Goal: Task Accomplishment & Management: Manage account settings

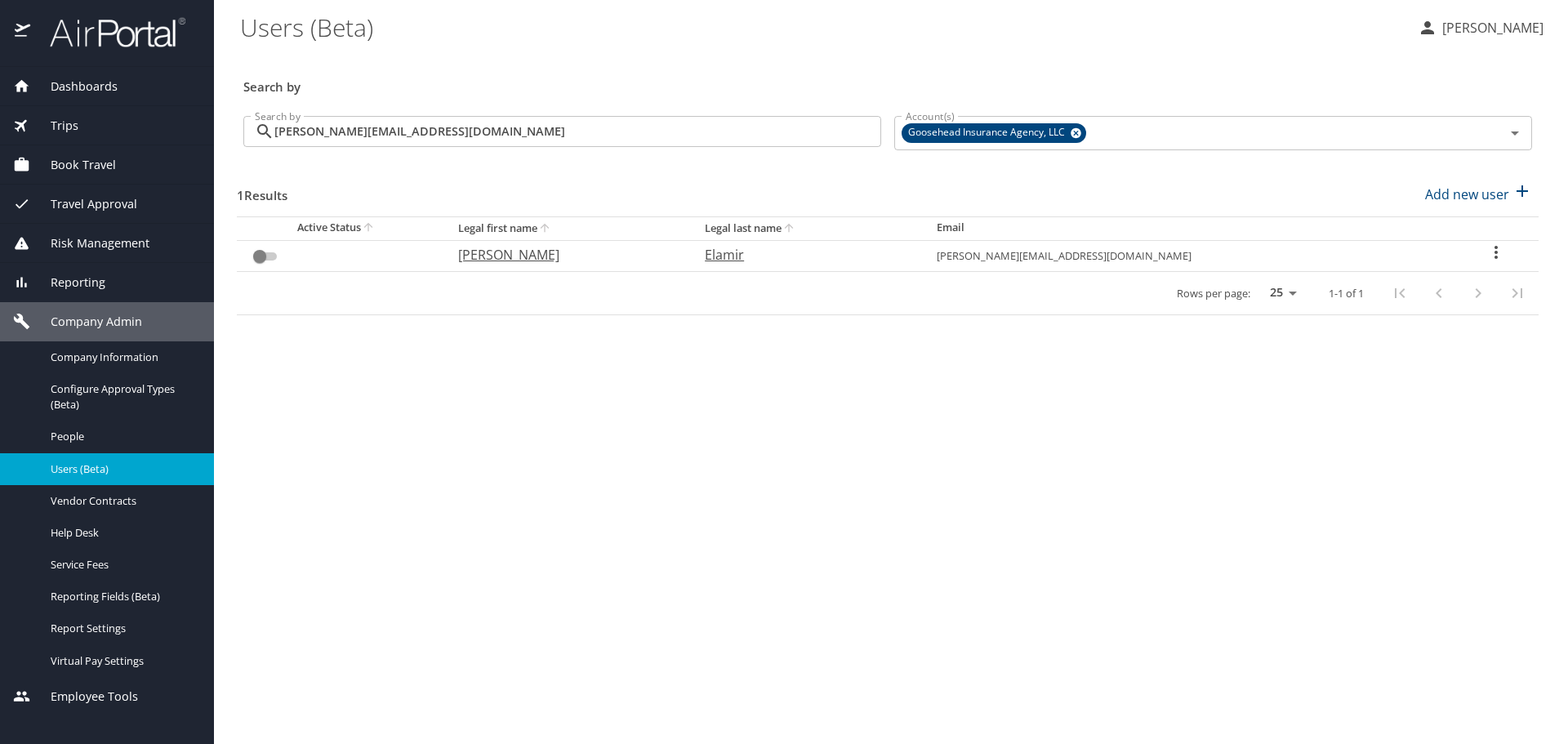
click at [623, 112] on div "Search by [PERSON_NAME][EMAIL_ADDRESS][DOMAIN_NAME] Search by" at bounding box center [562, 133] width 651 height 61
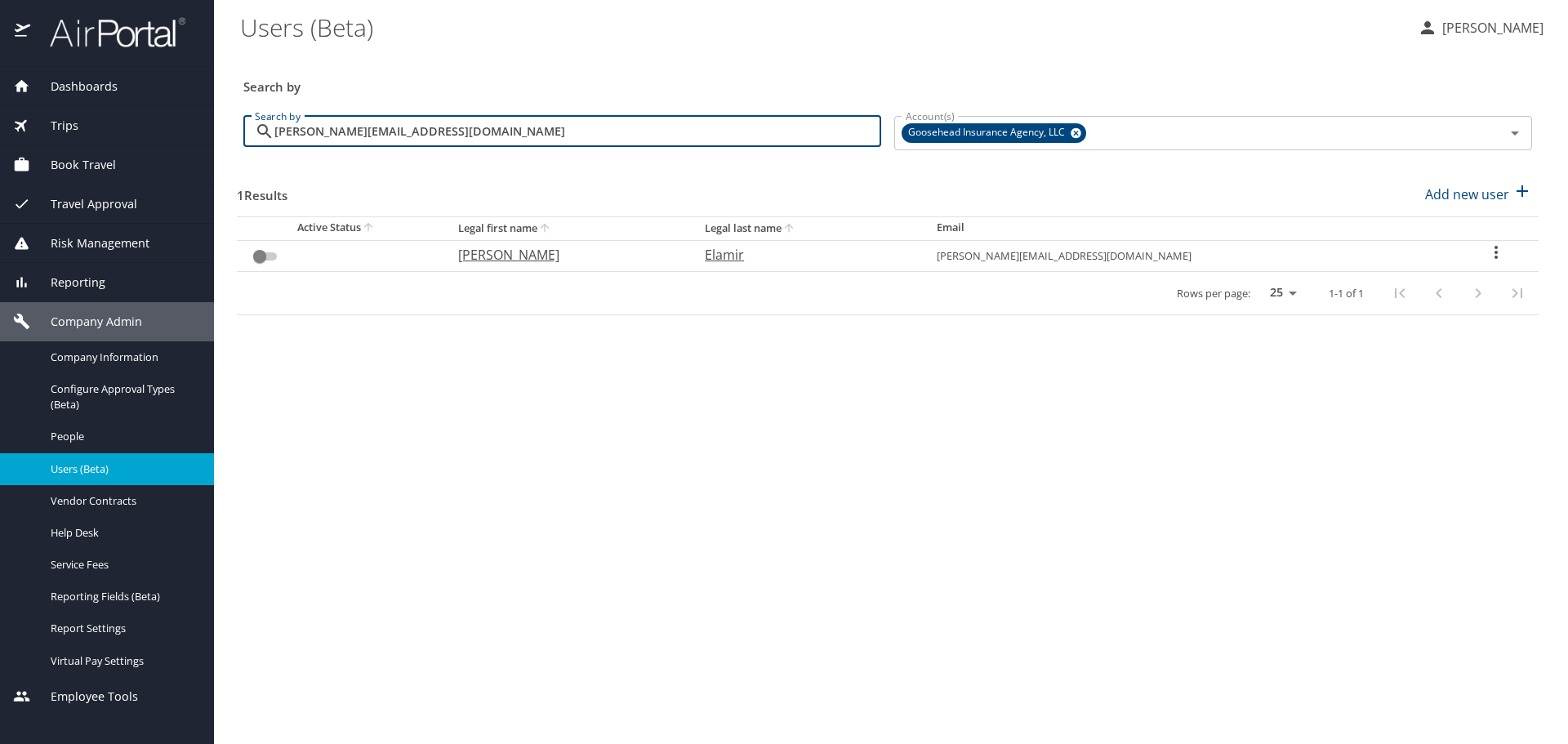
click at [619, 133] on input "[PERSON_NAME][EMAIL_ADDRESS][DOMAIN_NAME]" at bounding box center [577, 132] width 607 height 31
click at [620, 134] on input "[PERSON_NAME][EMAIL_ADDRESS][DOMAIN_NAME]" at bounding box center [577, 132] width 607 height 31
click at [623, 138] on input "[PERSON_NAME][EMAIL_ADDRESS][DOMAIN_NAME]" at bounding box center [577, 132] width 607 height 31
paste input "[PERSON_NAME].akhte"
type input "[PERSON_NAME][EMAIL_ADDRESS][PERSON_NAME][DOMAIN_NAME]"
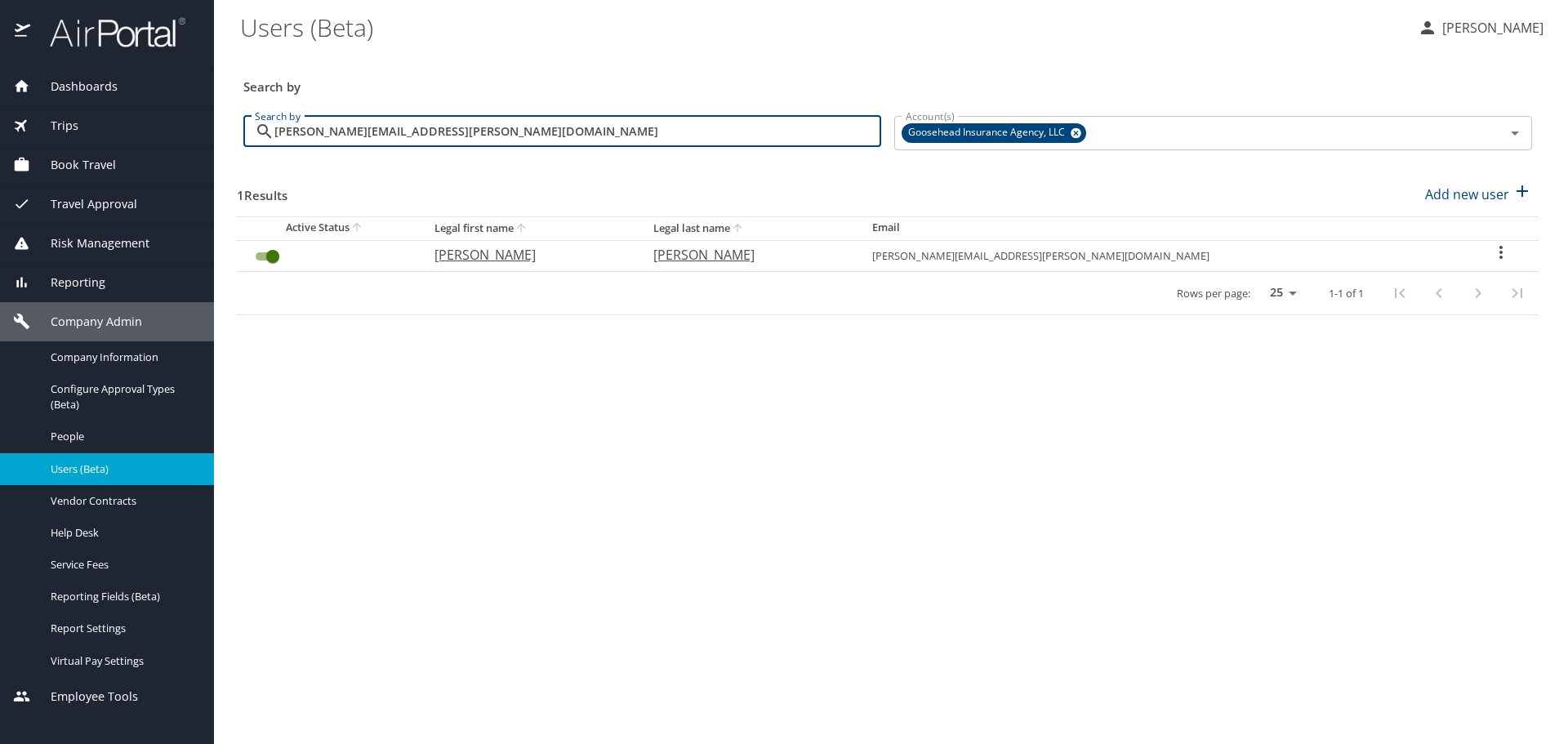
drag, startPoint x: 595, startPoint y: 147, endPoint x: 455, endPoint y: 160, distance: 140.6
click at [458, 154] on p at bounding box center [562, 152] width 637 height 4
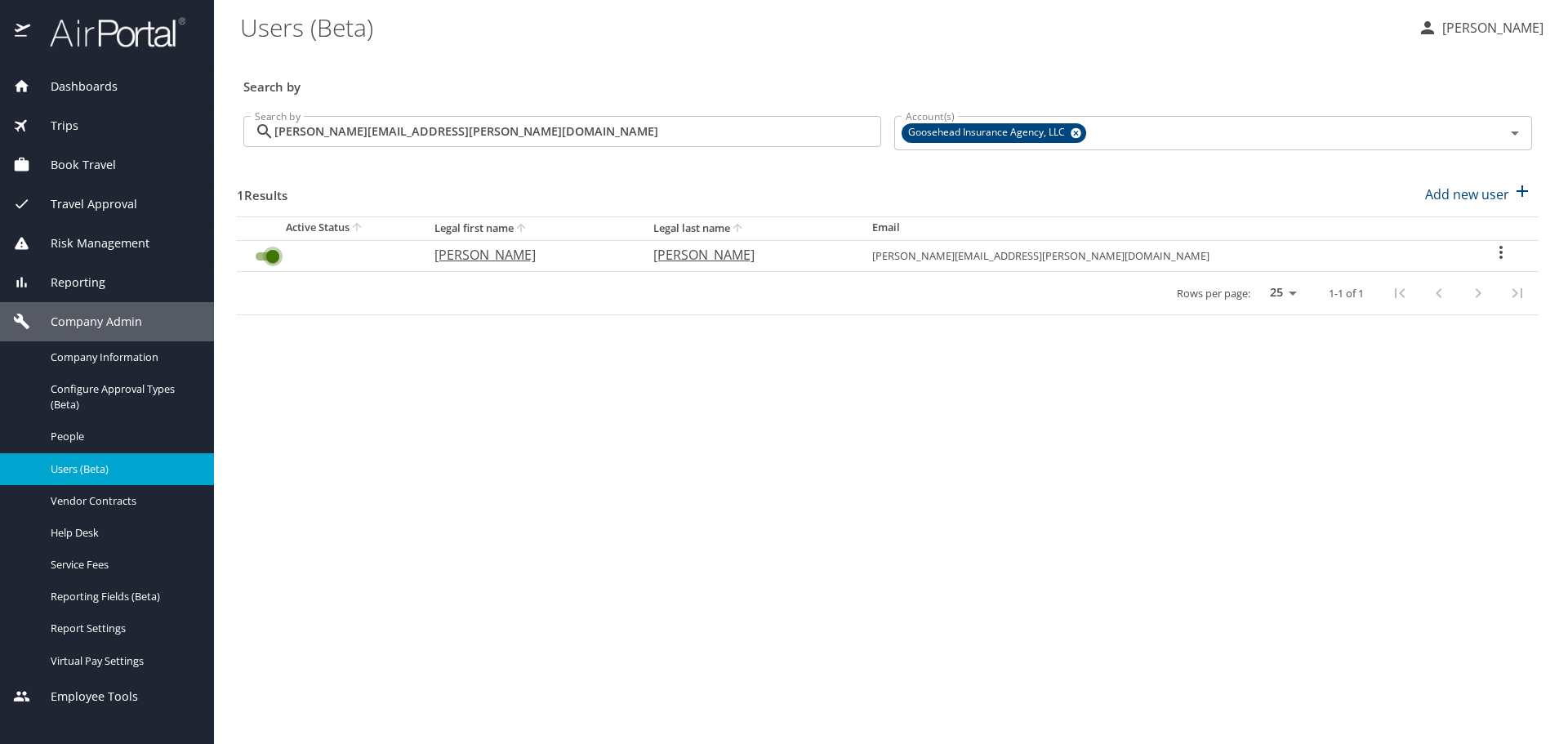
click at [275, 252] on input "User Search Table" at bounding box center [273, 256] width 58 height 20
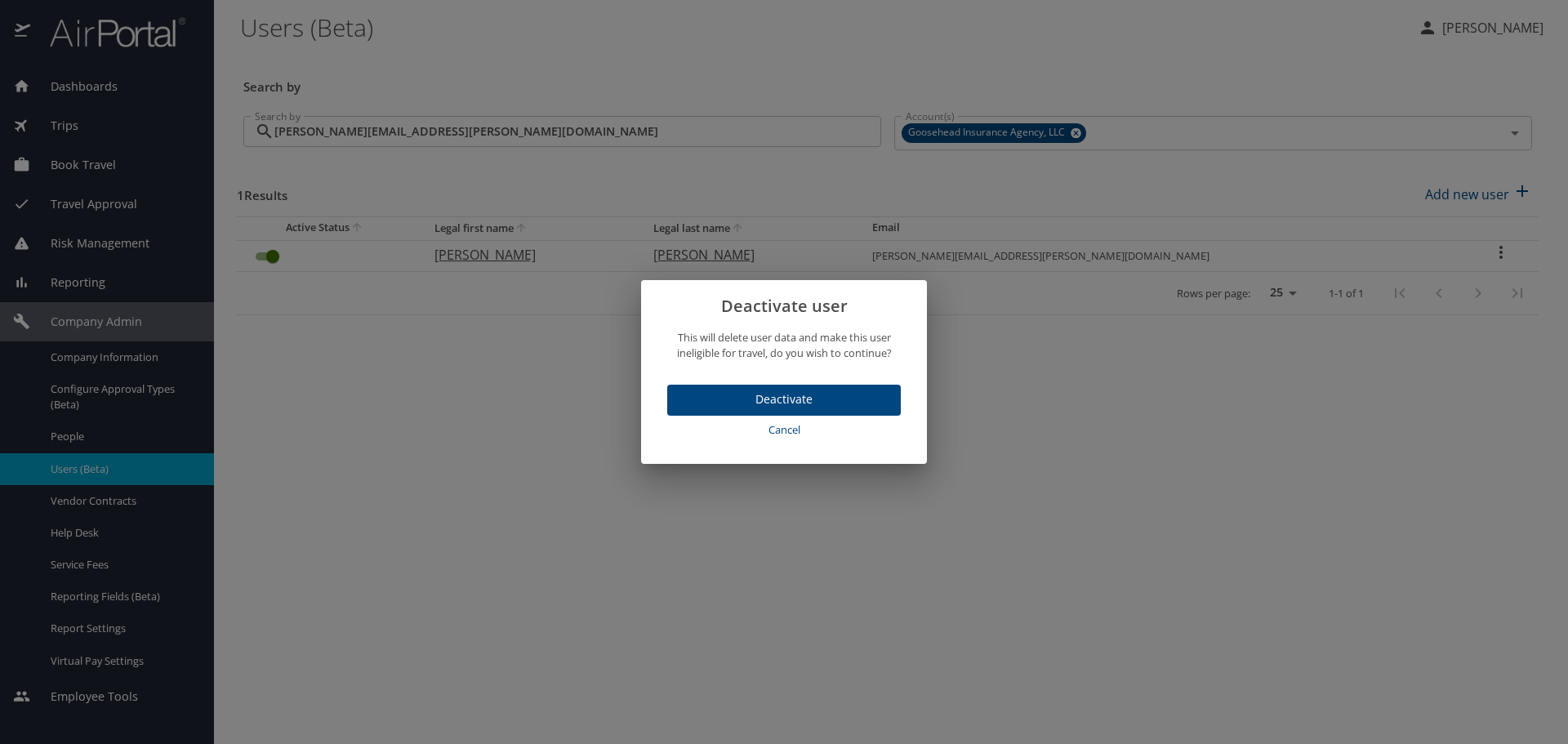
click at [709, 392] on span "Deactivate" at bounding box center [784, 400] width 208 height 21
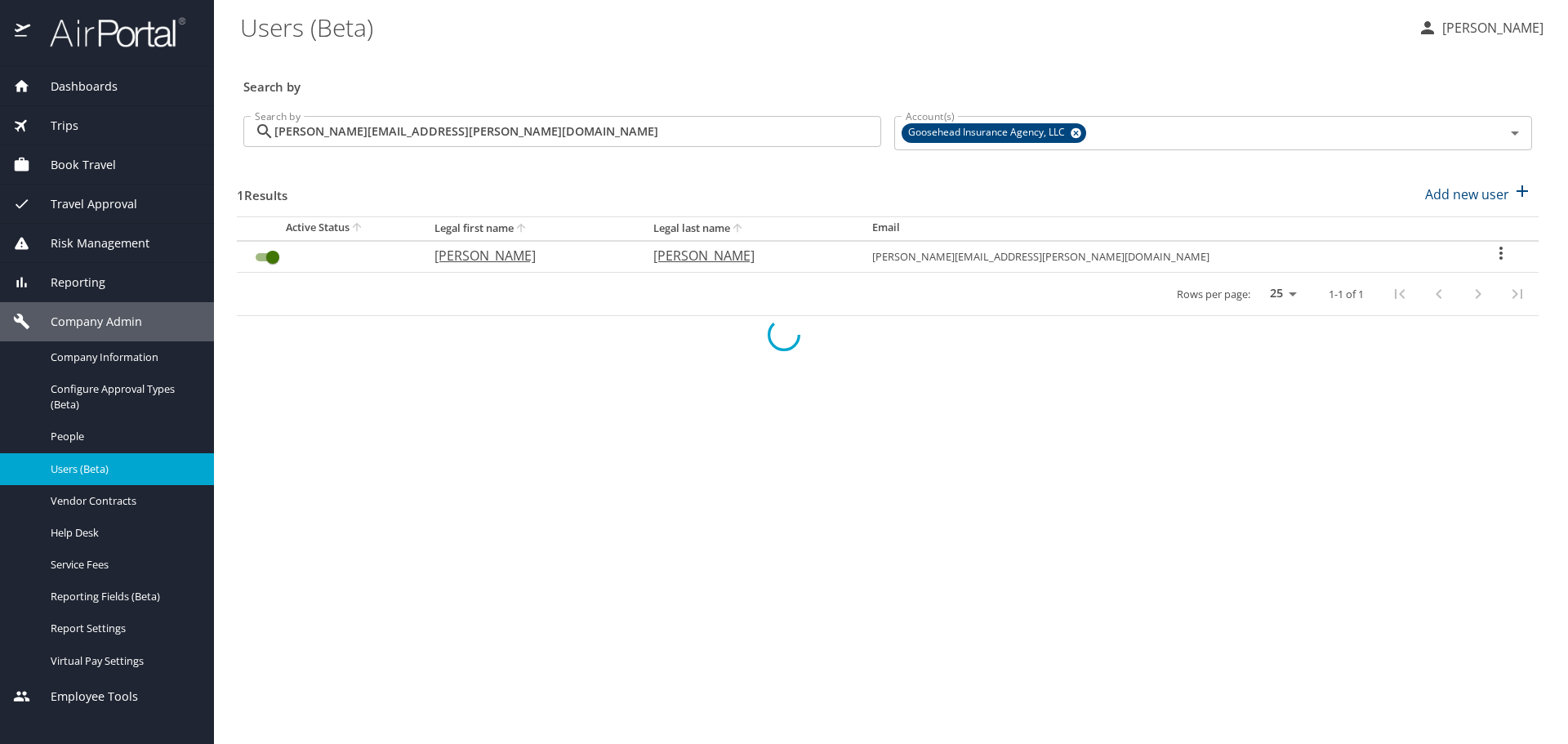
checkbox input "false"
